Goal: Use online tool/utility: Utilize a website feature to perform a specific function

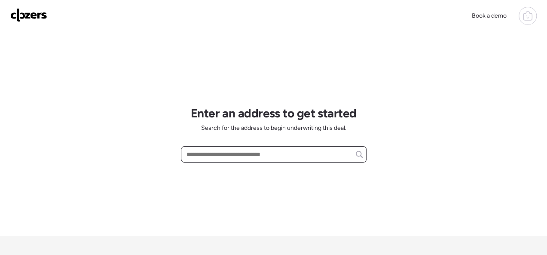
click at [207, 156] on input "text" at bounding box center [274, 154] width 178 height 12
paste input "**********"
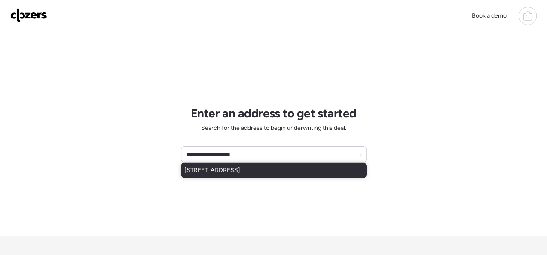
click at [252, 174] on div "[STREET_ADDRESS]" at bounding box center [273, 169] width 185 height 15
type input "**********"
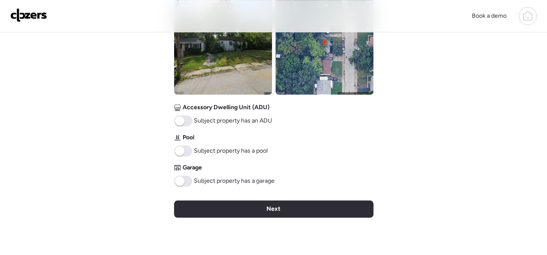
scroll to position [471, 0]
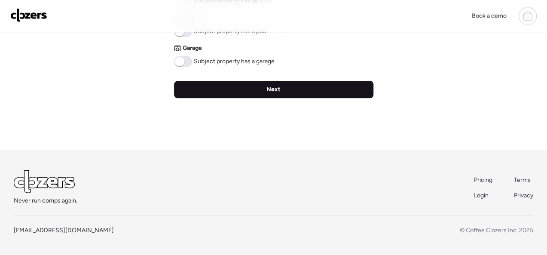
click at [285, 90] on div "Next" at bounding box center [273, 89] width 199 height 17
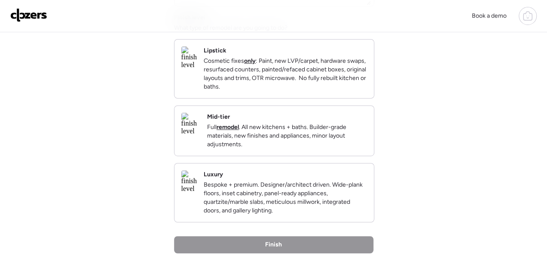
scroll to position [129, 0]
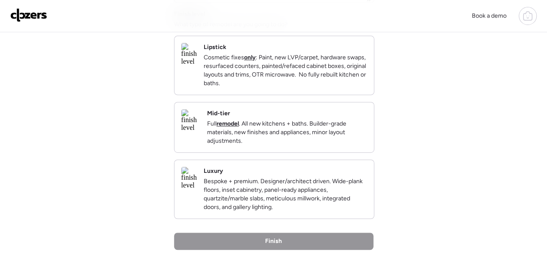
click at [315, 118] on div "Mid-tier Full remodel . All new kitchens + baths. Builder-grade materials, new …" at bounding box center [287, 127] width 160 height 36
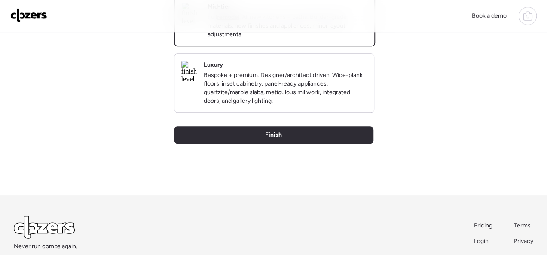
scroll to position [295, 0]
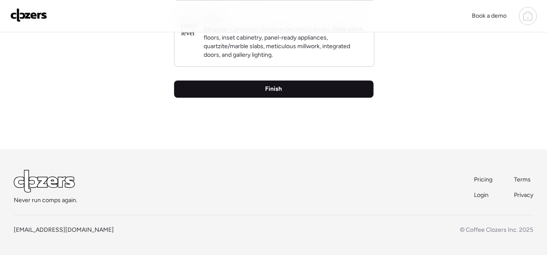
click at [278, 91] on span "Finish" at bounding box center [273, 89] width 17 height 9
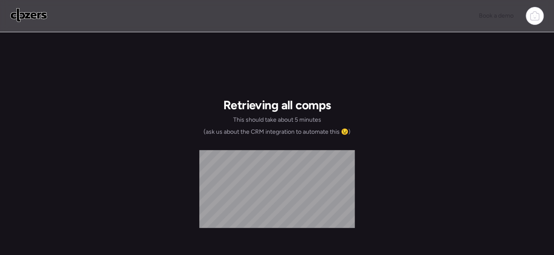
click at [24, 16] on img at bounding box center [28, 15] width 37 height 14
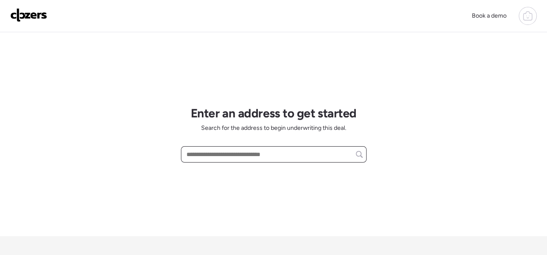
click at [217, 152] on input "text" at bounding box center [274, 154] width 178 height 12
paste input "**********"
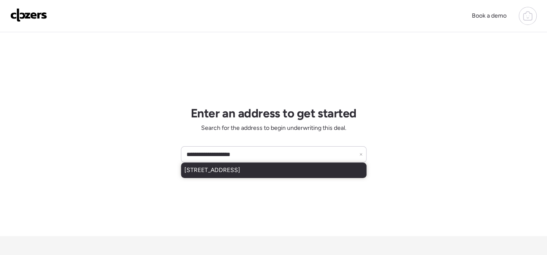
click at [240, 170] on span "[STREET_ADDRESS]" at bounding box center [212, 170] width 56 height 9
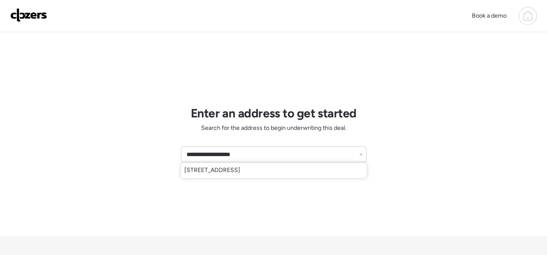
type input "**********"
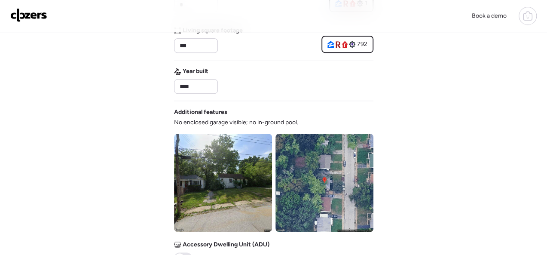
scroll to position [386, 0]
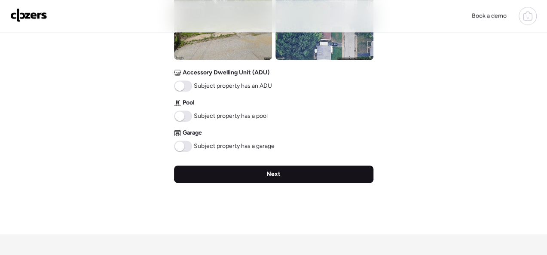
click at [264, 170] on div "Next" at bounding box center [273, 173] width 199 height 17
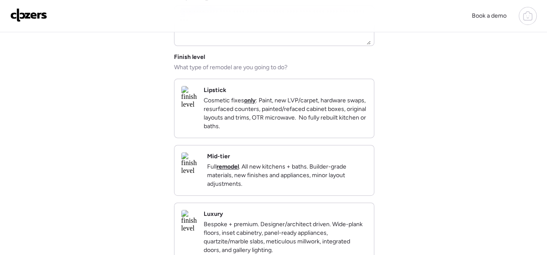
scroll to position [129, 0]
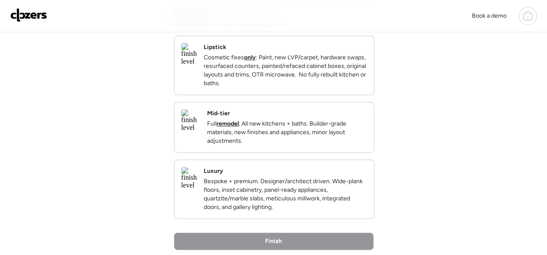
click at [313, 121] on div "Mid-tier Full remodel . All new kitchens + baths. Builder-grade materials, new …" at bounding box center [287, 127] width 160 height 36
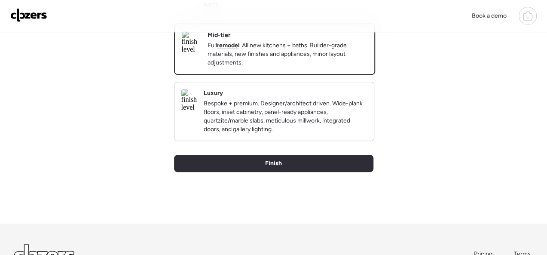
scroll to position [295, 0]
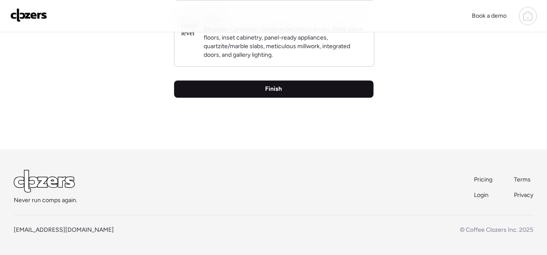
click at [285, 87] on div "Finish" at bounding box center [273, 88] width 199 height 17
